Goal: Task Accomplishment & Management: Manage account settings

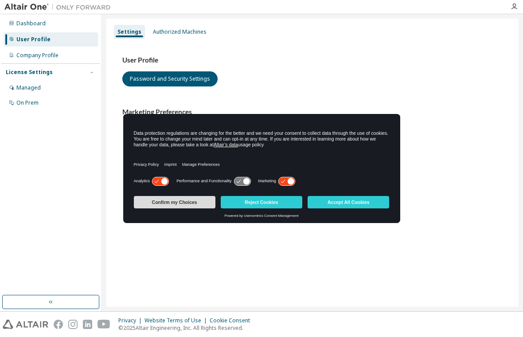
click at [193, 202] on button "Confirm my Choices" at bounding box center [175, 202] width 82 height 12
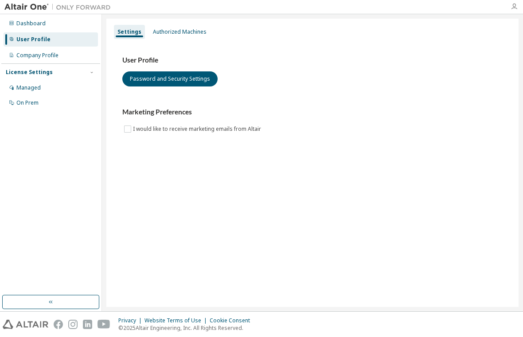
click at [513, 5] on icon "button" at bounding box center [514, 6] width 7 height 7
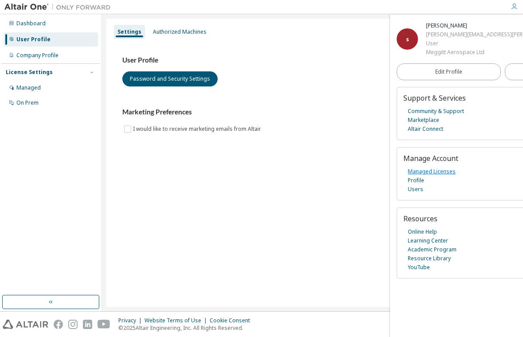
click at [429, 170] on link "Managed Licenses" at bounding box center [432, 171] width 48 height 9
